Goal: Information Seeking & Learning: Learn about a topic

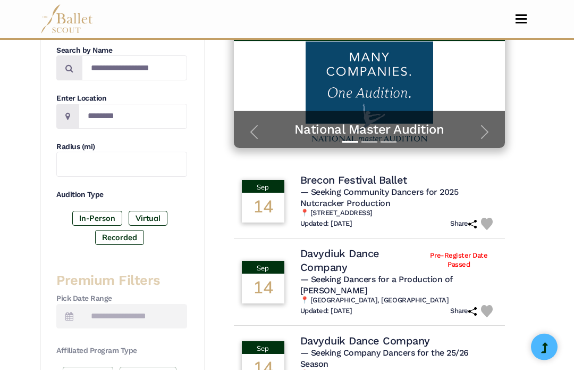
scroll to position [236, 0]
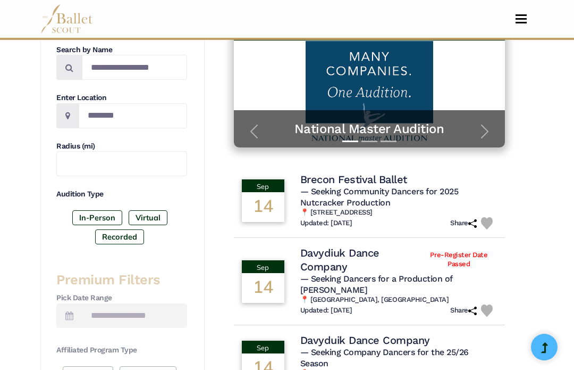
click at [411, 217] on div "Updated: [DATE] Share" at bounding box center [398, 223] width 197 height 12
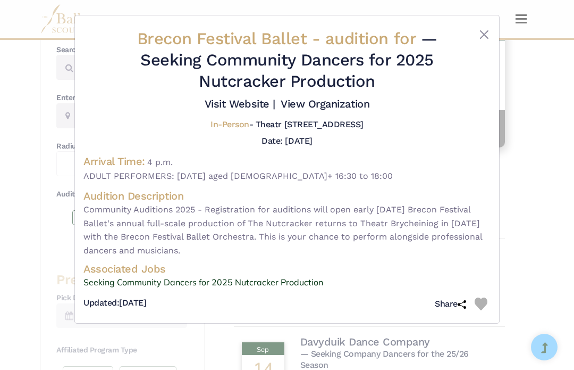
click at [228, 32] on span "Brecon Festival Ballet - audition for" at bounding box center [279, 39] width 284 height 20
click at [257, 39] on span "Brecon Festival Ballet - audition for" at bounding box center [279, 39] width 284 height 20
click at [479, 25] on div "Brecon Festival Ballet - audition for — Seeking Community Dancers for 2025 Nutc…" at bounding box center [287, 168] width 424 height 307
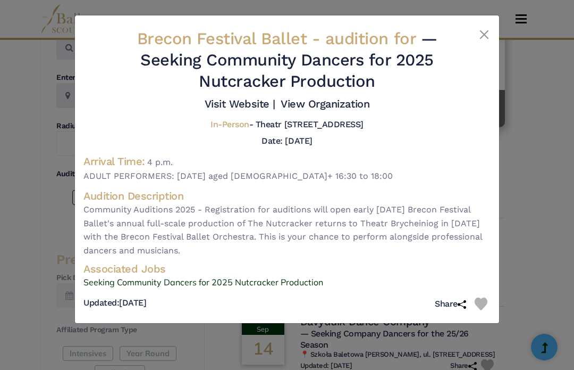
click at [484, 32] on button "Close" at bounding box center [484, 34] width 13 height 13
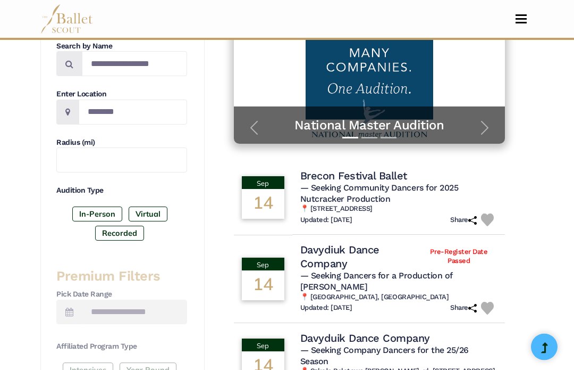
scroll to position [239, 0]
click at [418, 213] on div "Updated: [DATE] Share" at bounding box center [398, 219] width 197 height 13
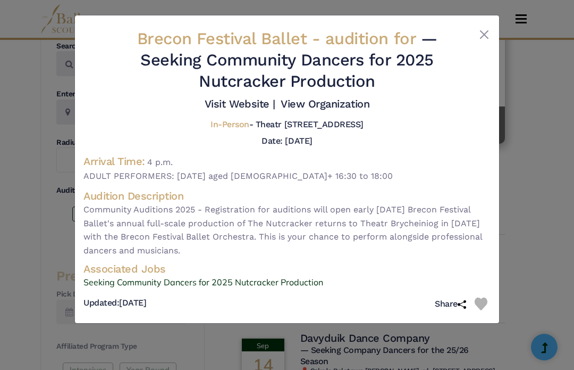
click at [478, 22] on div "Brecon Festival Ballet - audition for — Seeking Community Dancers for 2025 Nutc…" at bounding box center [287, 168] width 424 height 307
click at [476, 28] on div "Brecon Festival Ballet - audition for — Seeking Community Dancers for 2025 Nutc…" at bounding box center [287, 168] width 424 height 307
click at [478, 31] on button "Close" at bounding box center [484, 34] width 13 height 13
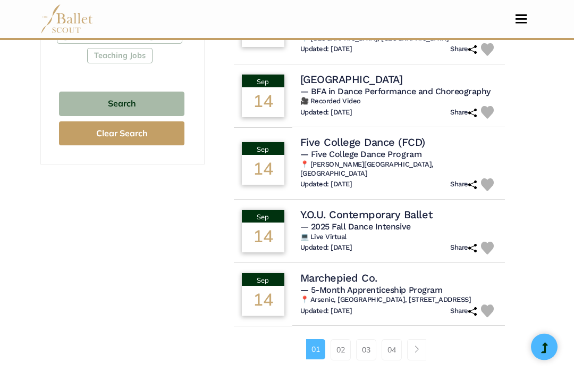
scroll to position [712, 0]
click at [417, 345] on span "Page navigation example" at bounding box center [416, 348] width 7 height 7
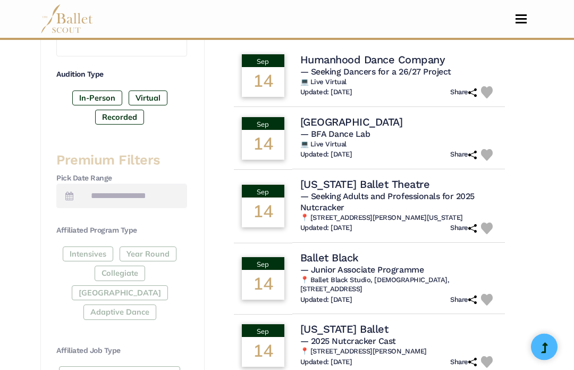
scroll to position [355, 0]
click at [409, 222] on div "Updated: Sept. 5, 2025 Share" at bounding box center [398, 228] width 197 height 12
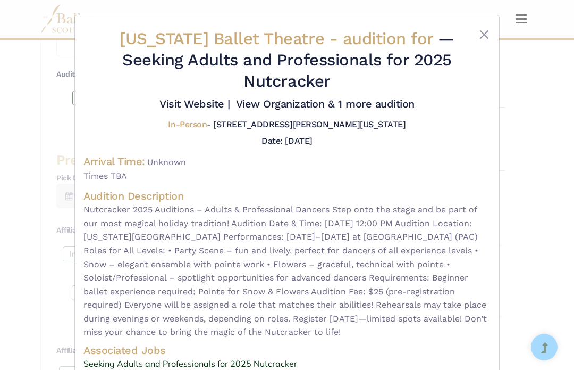
click at [545, 163] on div "Minnesota Ballet Theatre - audition for — Seeking Adults and Professionals for …" at bounding box center [287, 185] width 574 height 370
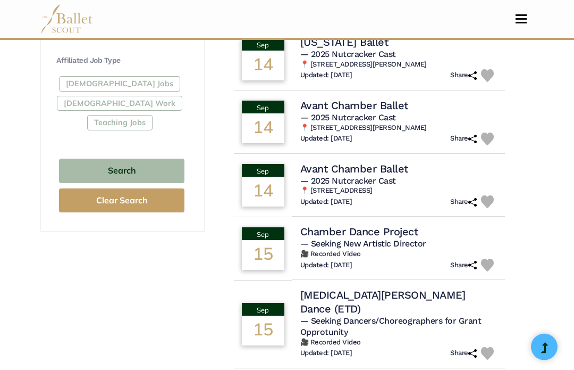
scroll to position [645, 0]
click at [422, 132] on div "Updated: Sept. 10, 2025 Share" at bounding box center [398, 138] width 197 height 13
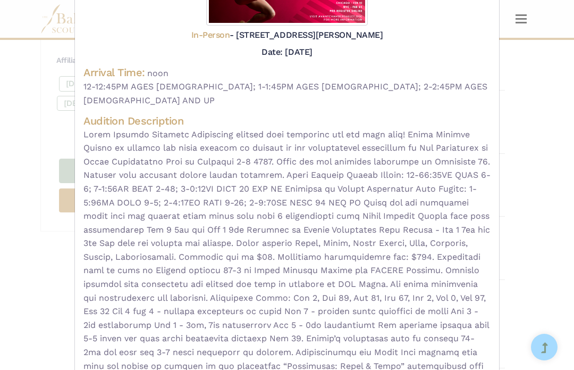
scroll to position [177, 0]
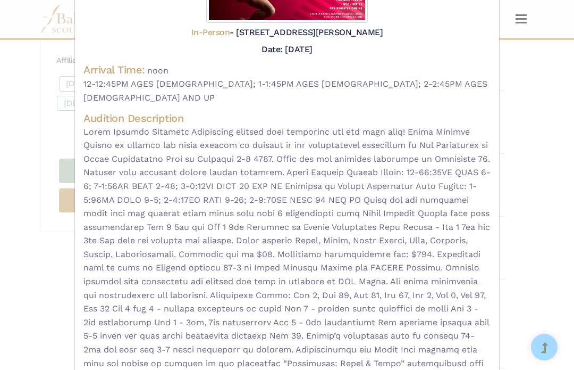
click at [562, 140] on div "Avant Chamber Ballet - audition for — 2025 Nutcracker Cast Visit Website | View…" at bounding box center [287, 185] width 574 height 370
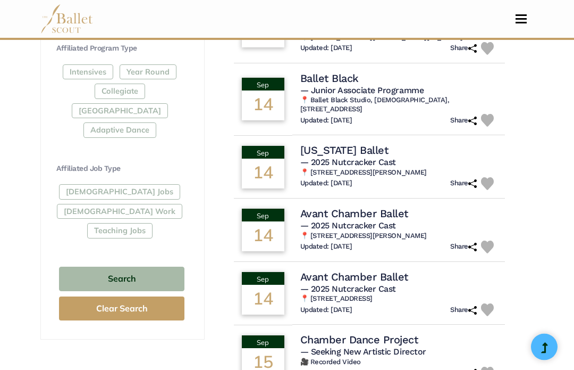
scroll to position [528, 0]
